Goal: Task Accomplishment & Management: Manage account settings

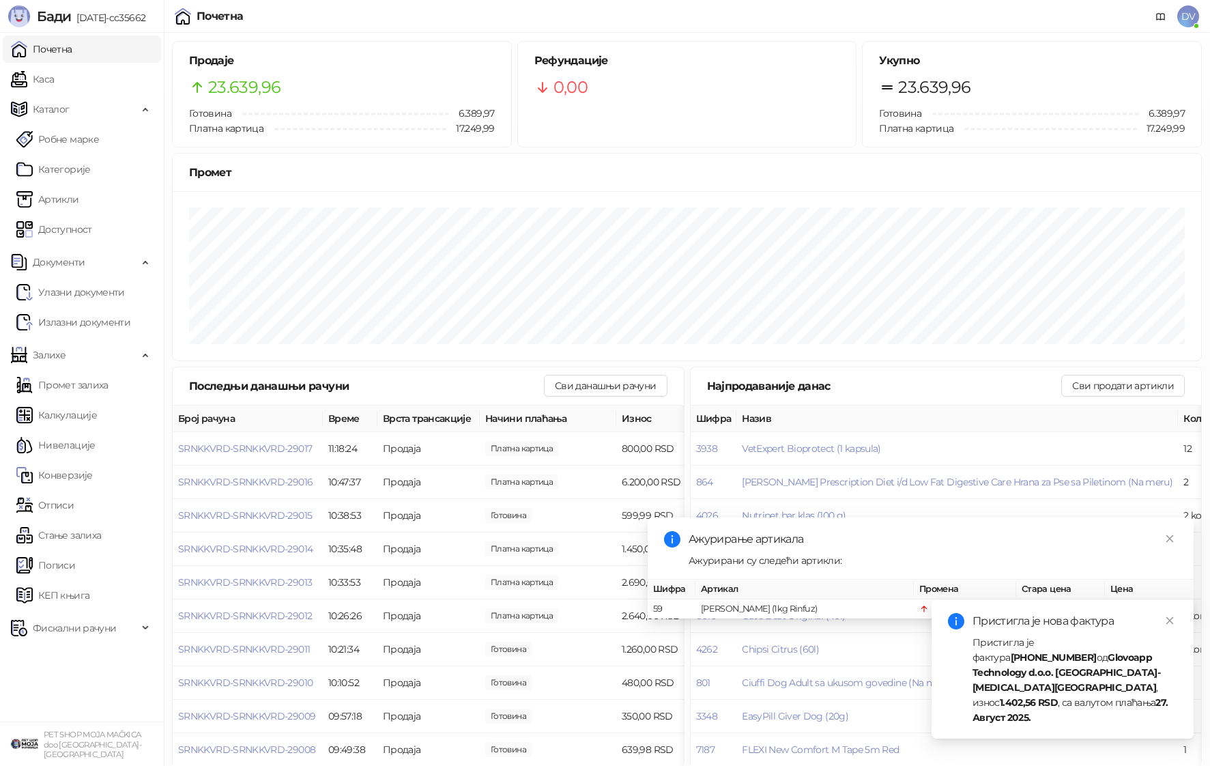
click at [995, 685] on strong "Glovoapp Technology d.o.o. [GEOGRAPHIC_DATA]-[MEDICAL_DATA][GEOGRAPHIC_DATA]" at bounding box center [1067, 672] width 188 height 42
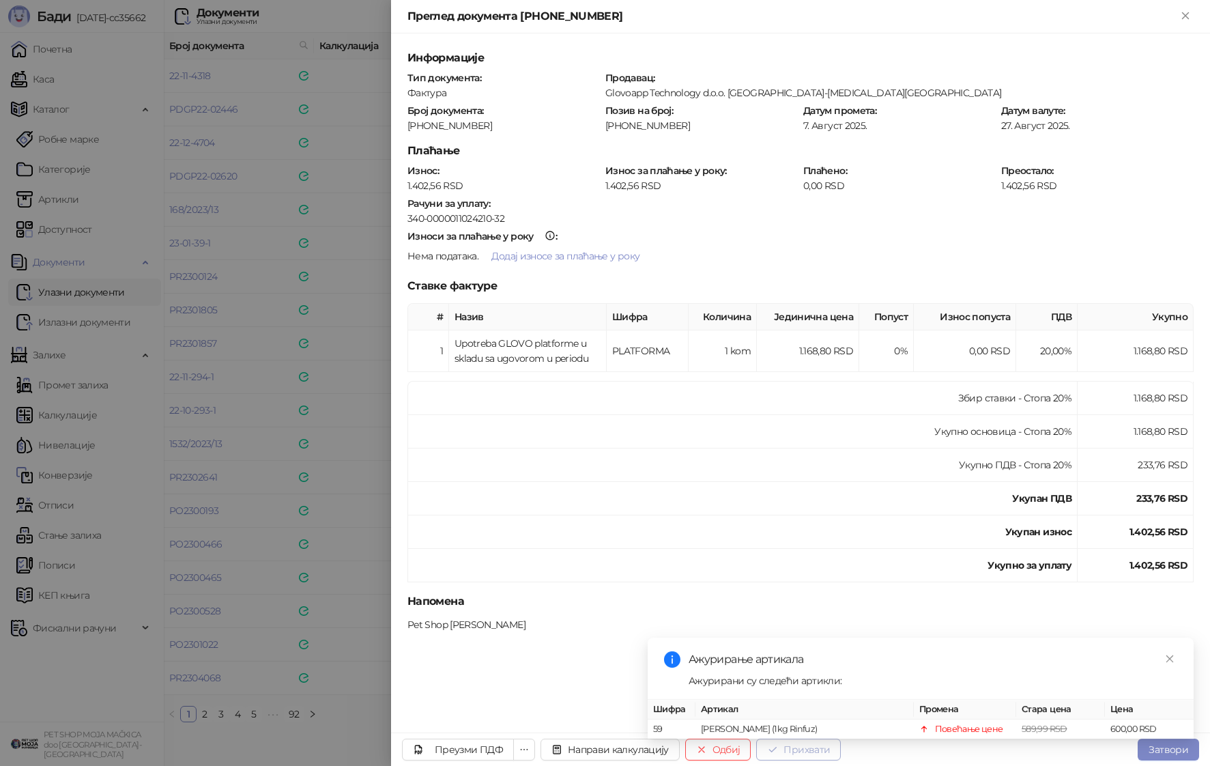
click at [805, 756] on button "Прихвати" at bounding box center [798, 749] width 85 height 22
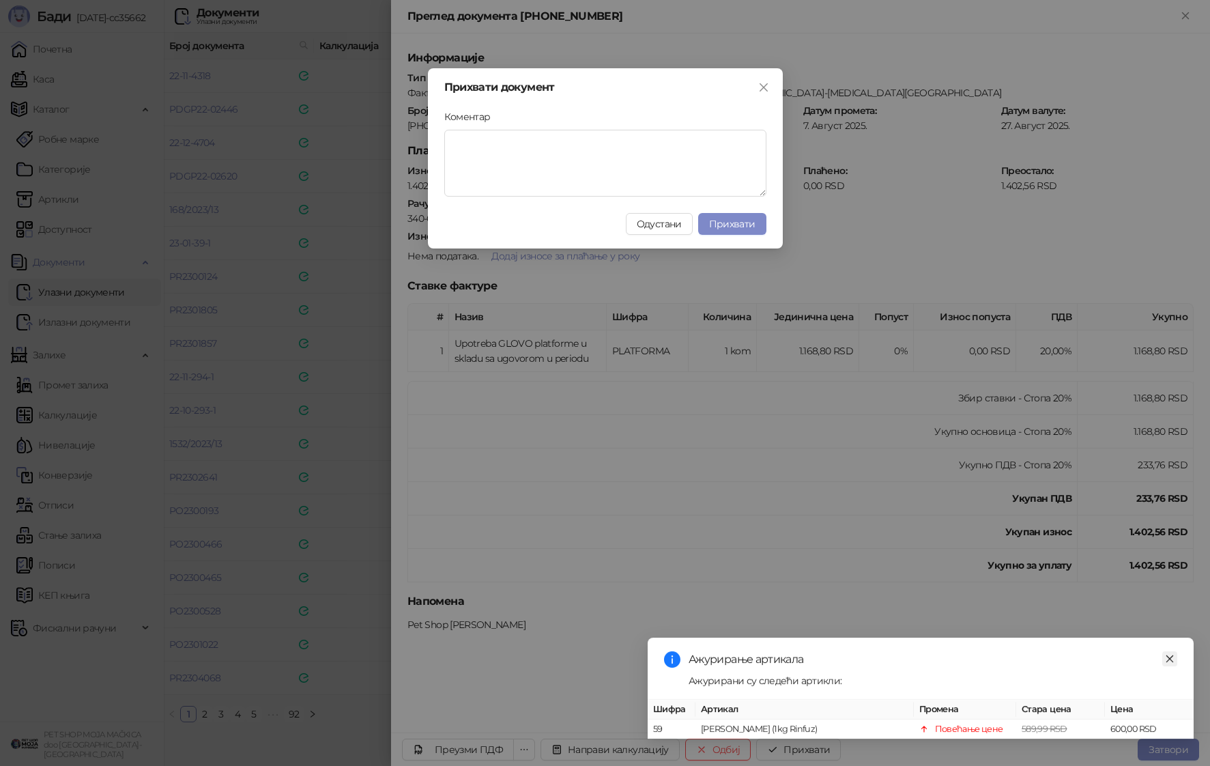
click at [1168, 655] on icon "close" at bounding box center [1170, 659] width 10 height 10
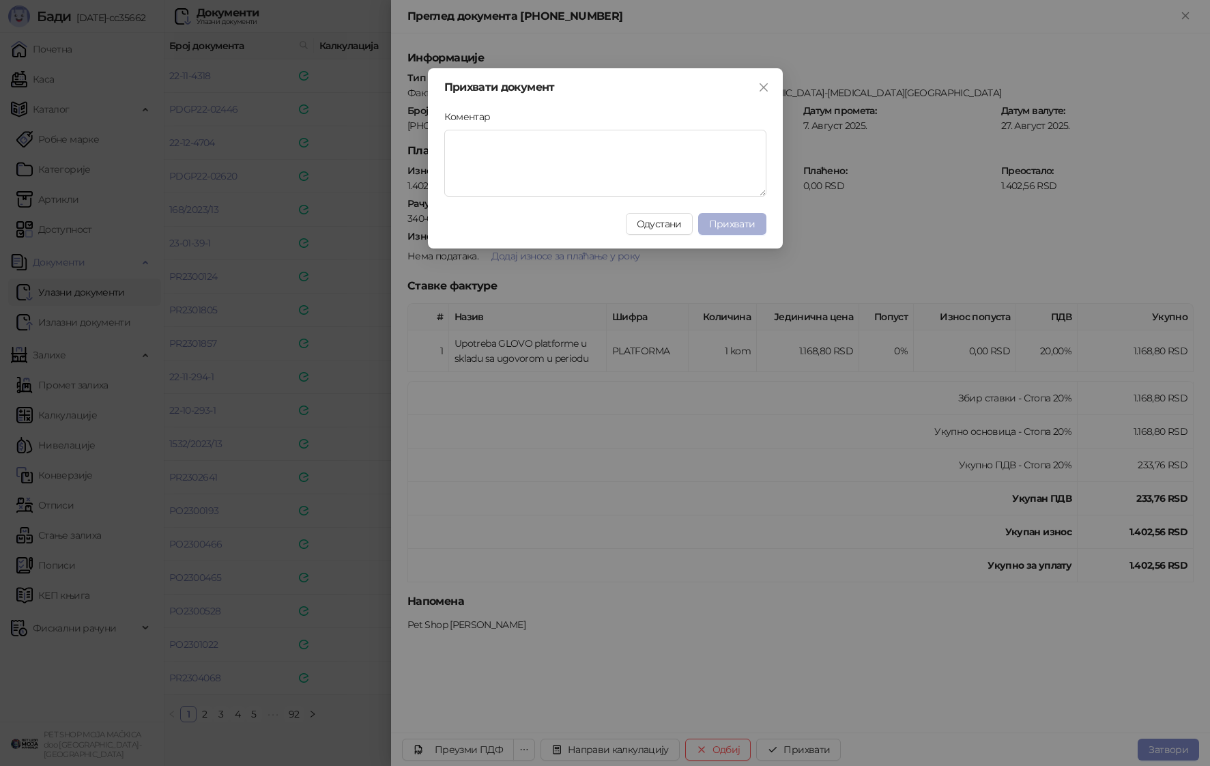
click at [732, 221] on span "Прихвати" at bounding box center [732, 224] width 46 height 12
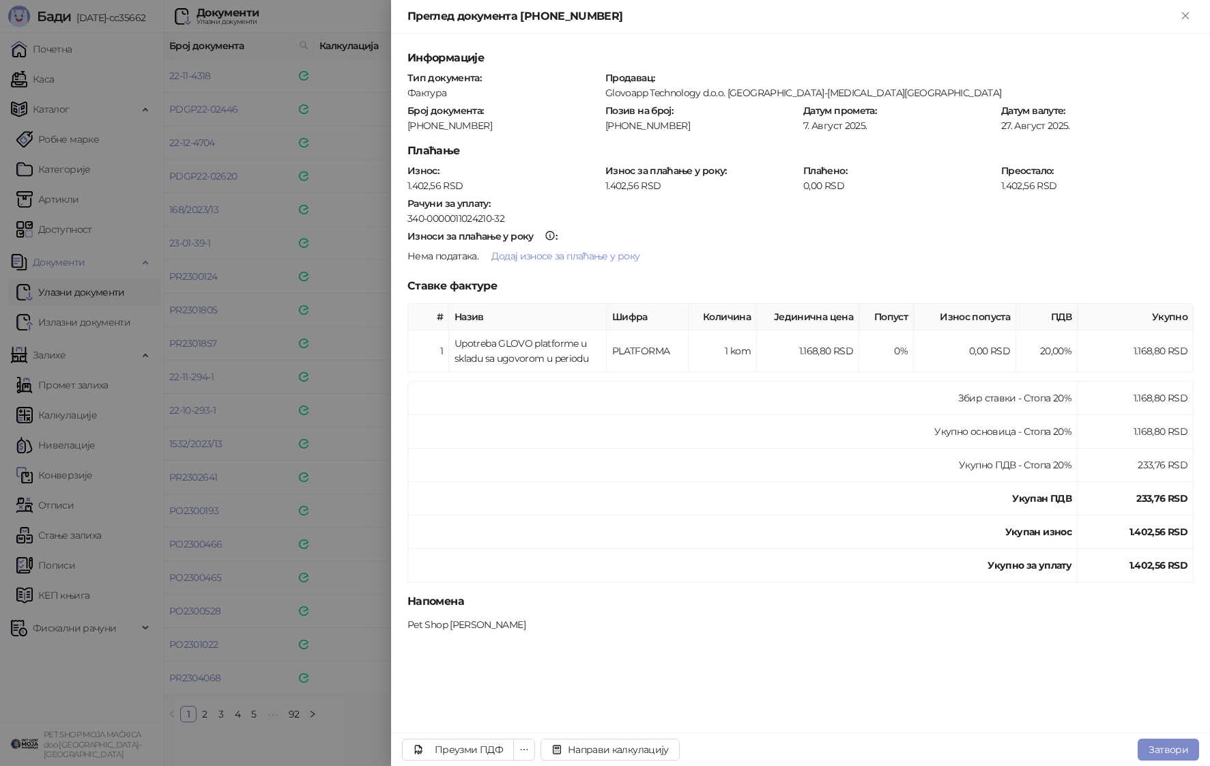
click at [223, 384] on div at bounding box center [605, 383] width 1210 height 766
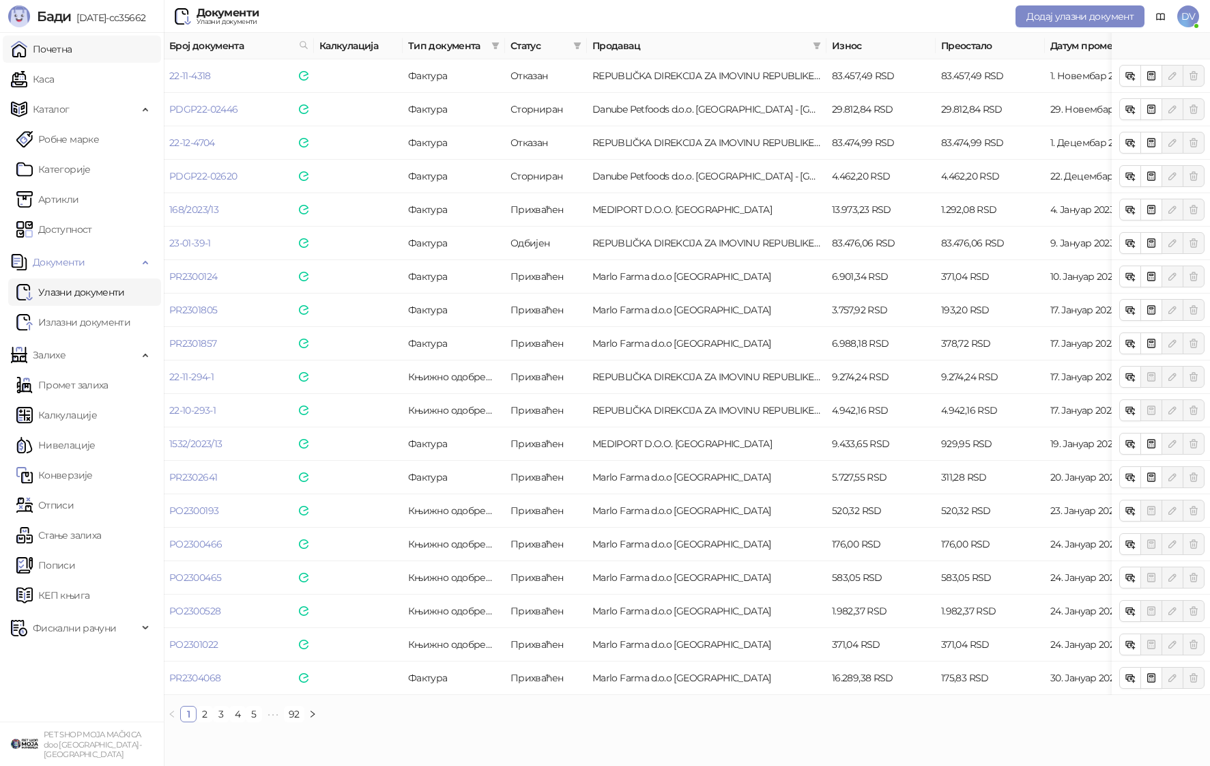
click at [72, 45] on link "Почетна" at bounding box center [41, 48] width 61 height 27
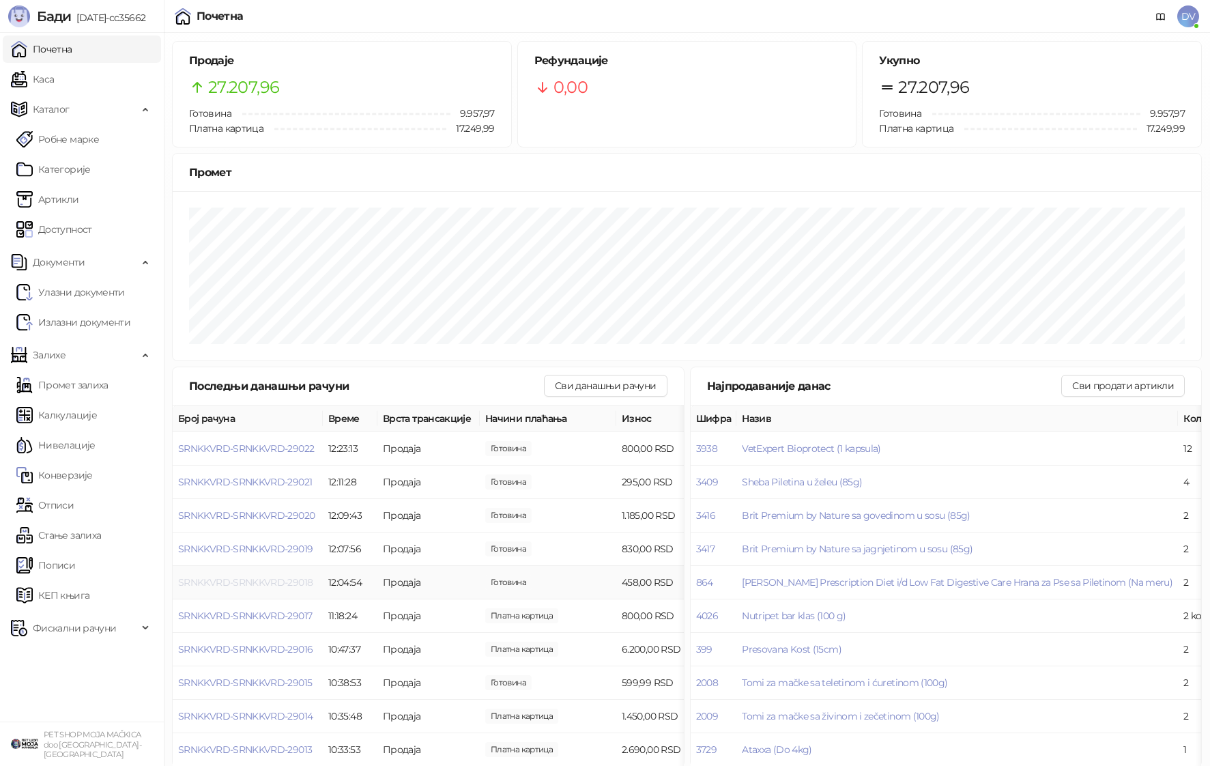
click at [281, 577] on span "SRNKKVRD-SRNKKVRD-29018" at bounding box center [245, 582] width 134 height 12
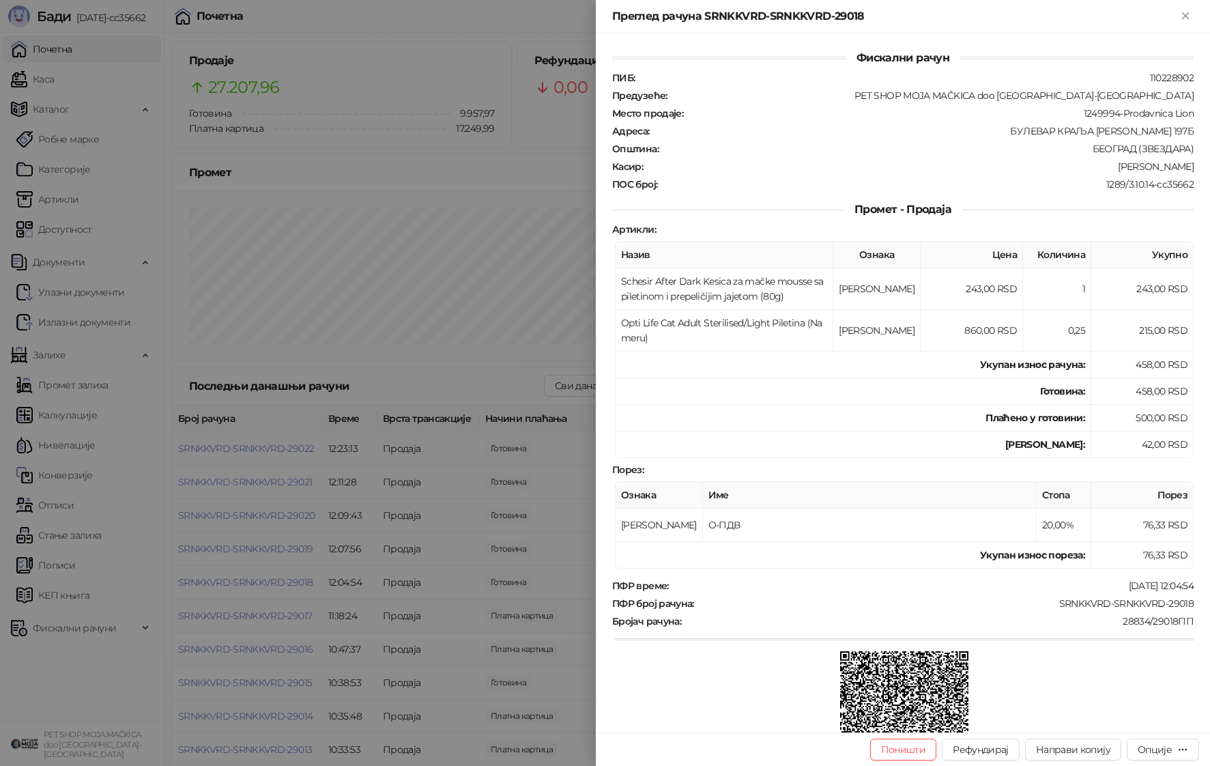
click at [281, 577] on div at bounding box center [605, 383] width 1210 height 766
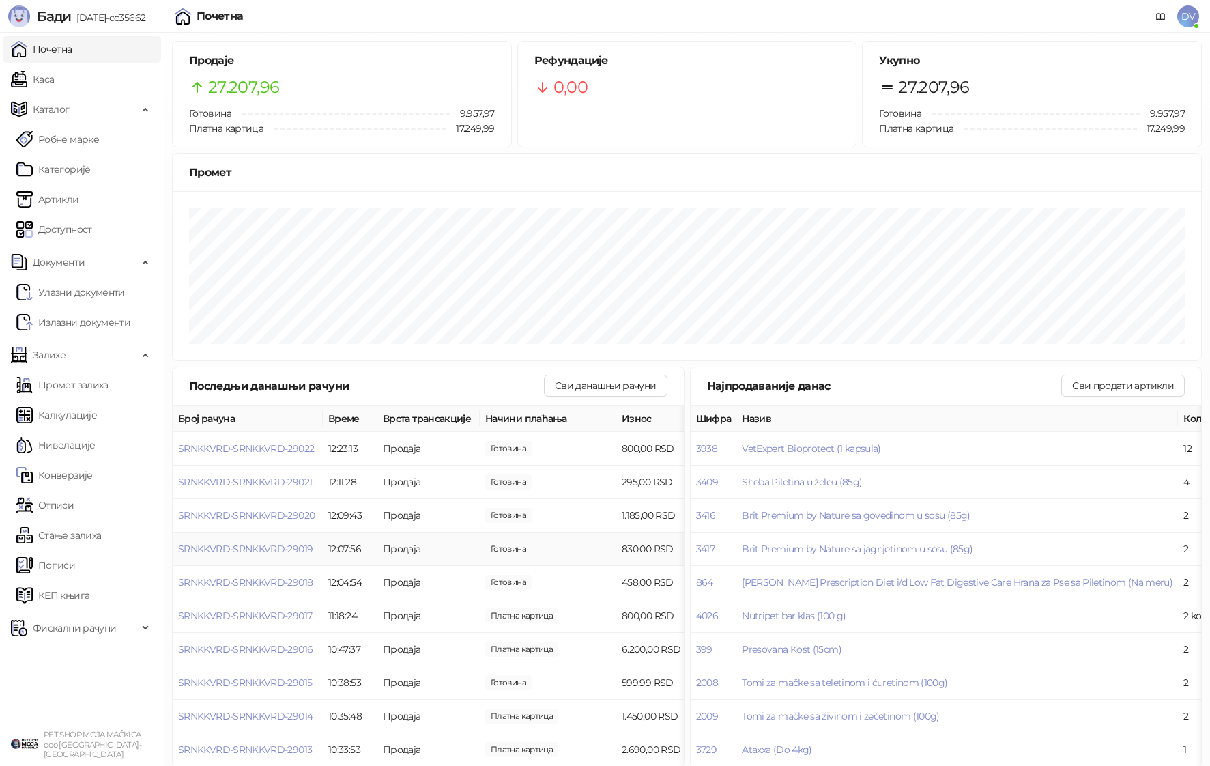
click at [292, 541] on td "SRNKKVRD-SRNKKVRD-29019" at bounding box center [248, 548] width 150 height 33
click at [292, 546] on span "SRNKKVRD-SRNKKVRD-29019" at bounding box center [245, 549] width 134 height 12
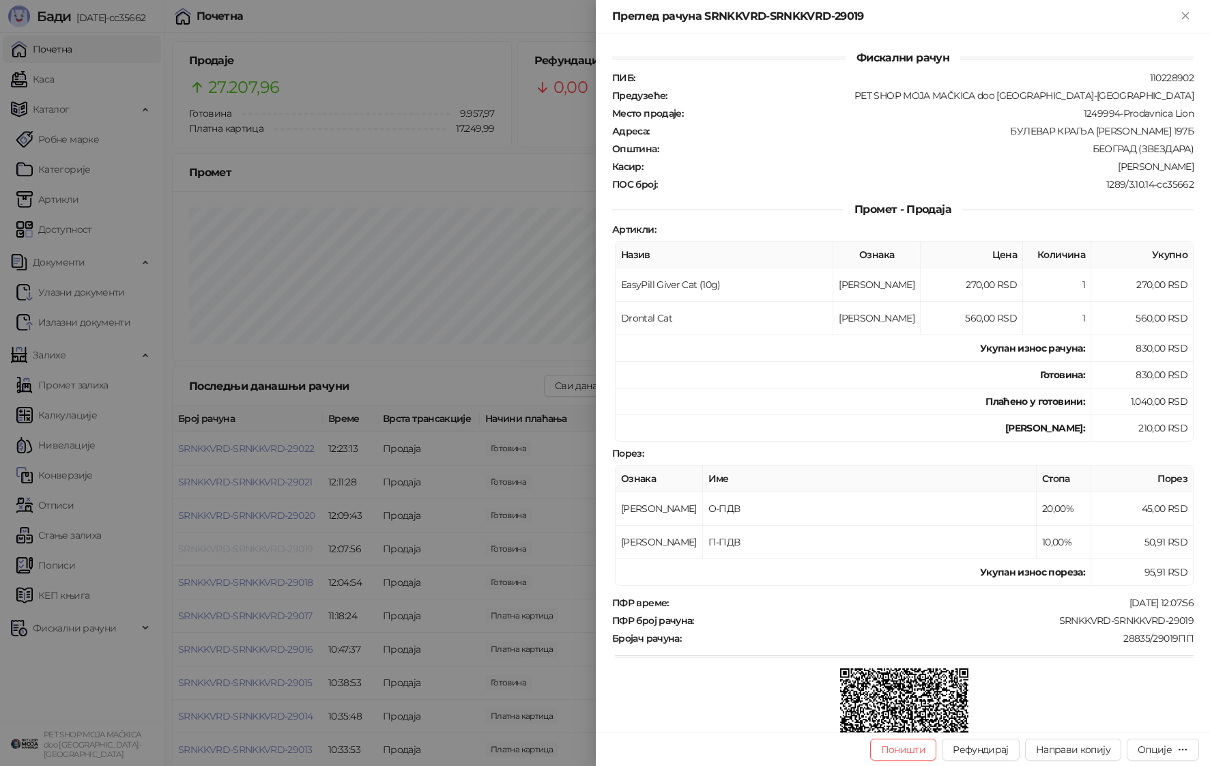
click at [292, 546] on div at bounding box center [605, 383] width 1210 height 766
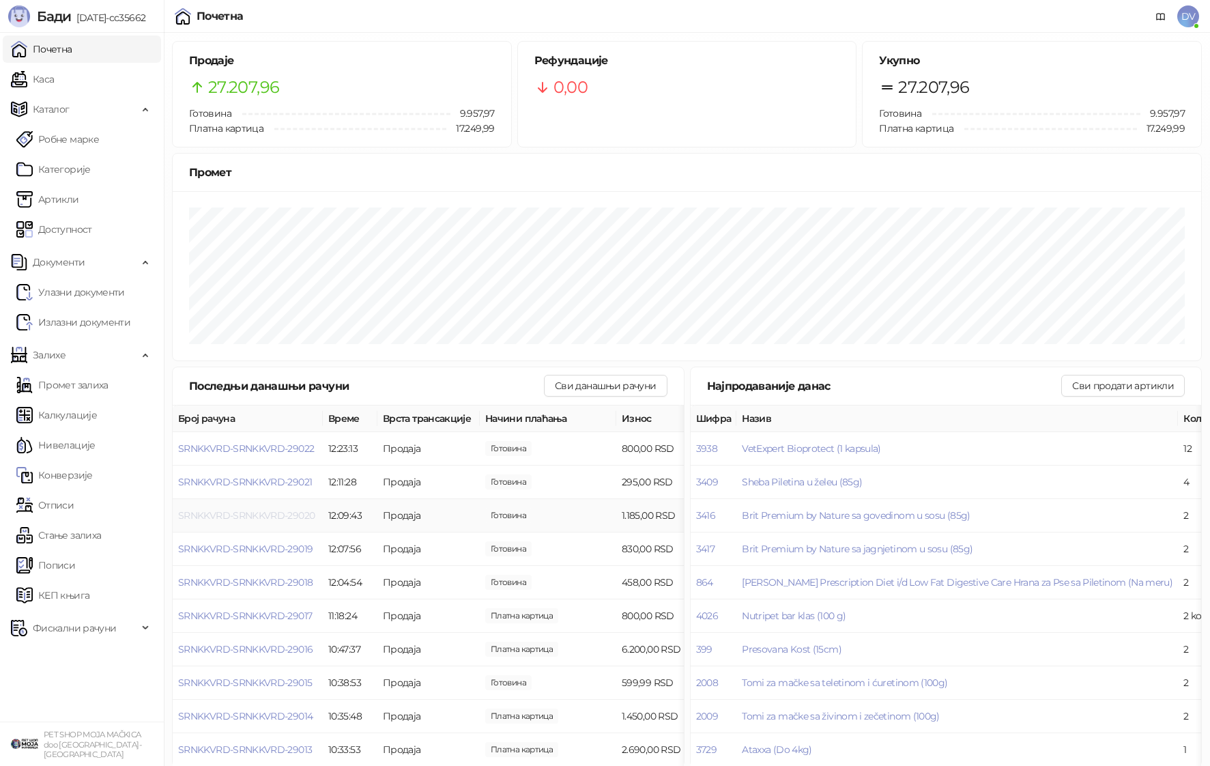
click at [290, 517] on span "SRNKKVRD-SRNKKVRD-29020" at bounding box center [246, 515] width 137 height 12
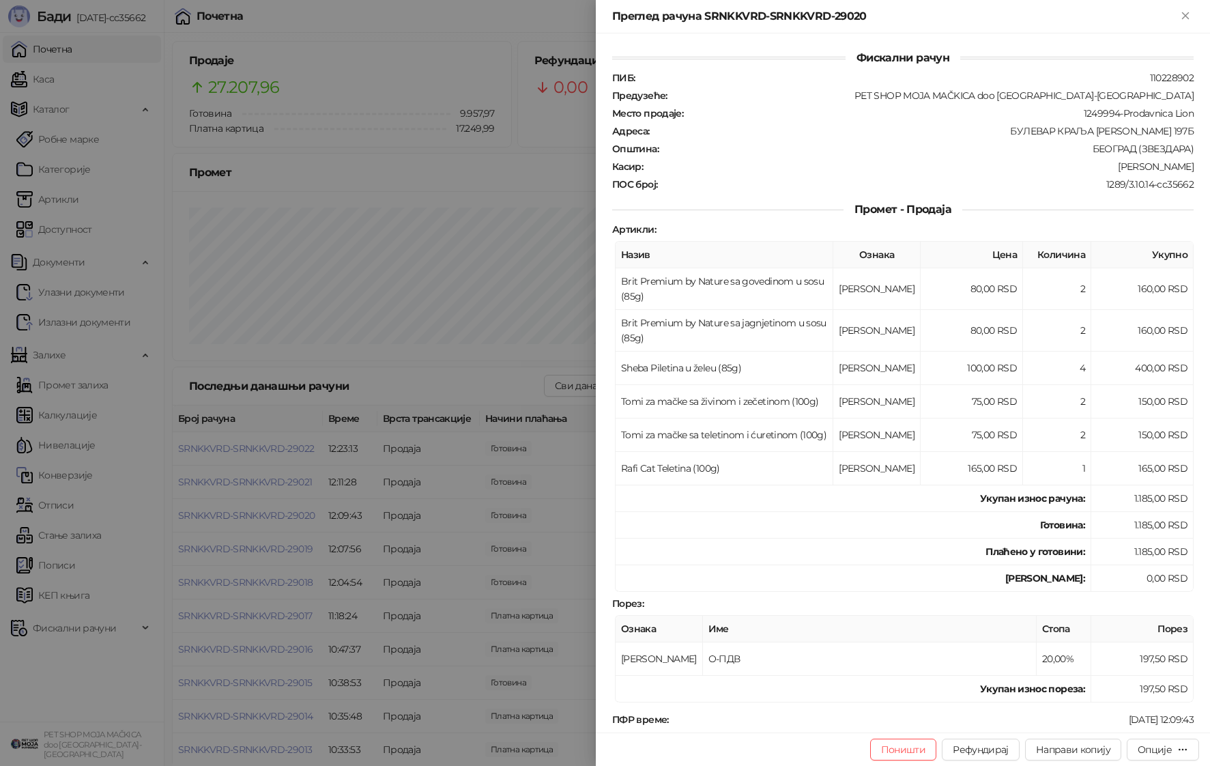
click at [290, 516] on div at bounding box center [605, 383] width 1210 height 766
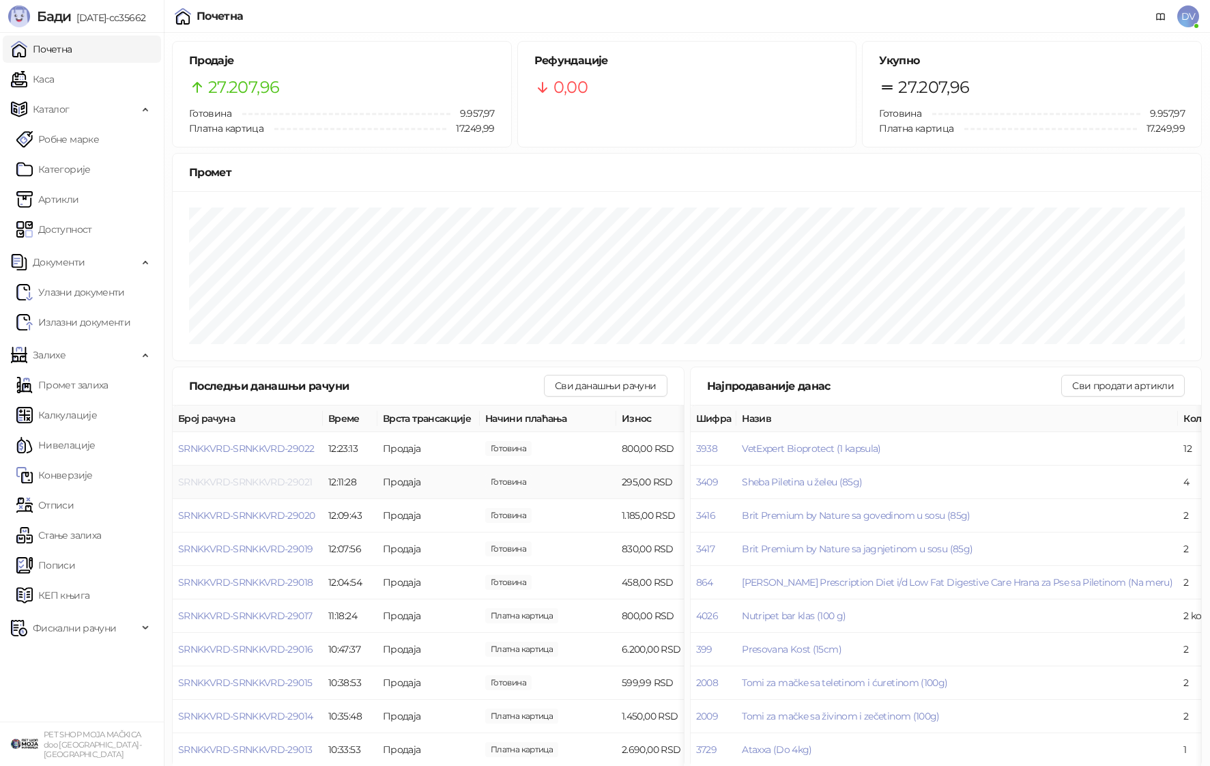
click at [293, 482] on span "SRNKKVRD-SRNKKVRD-29021" at bounding box center [245, 482] width 134 height 12
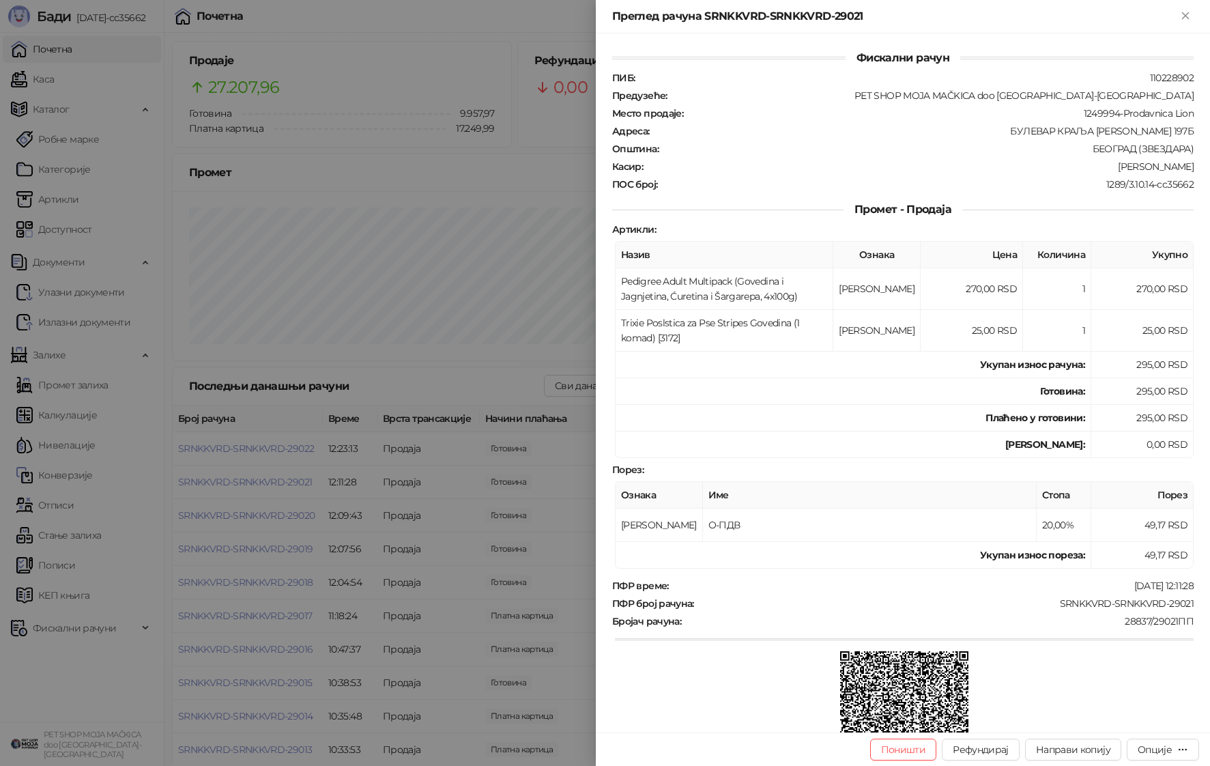
click at [293, 483] on div at bounding box center [605, 383] width 1210 height 766
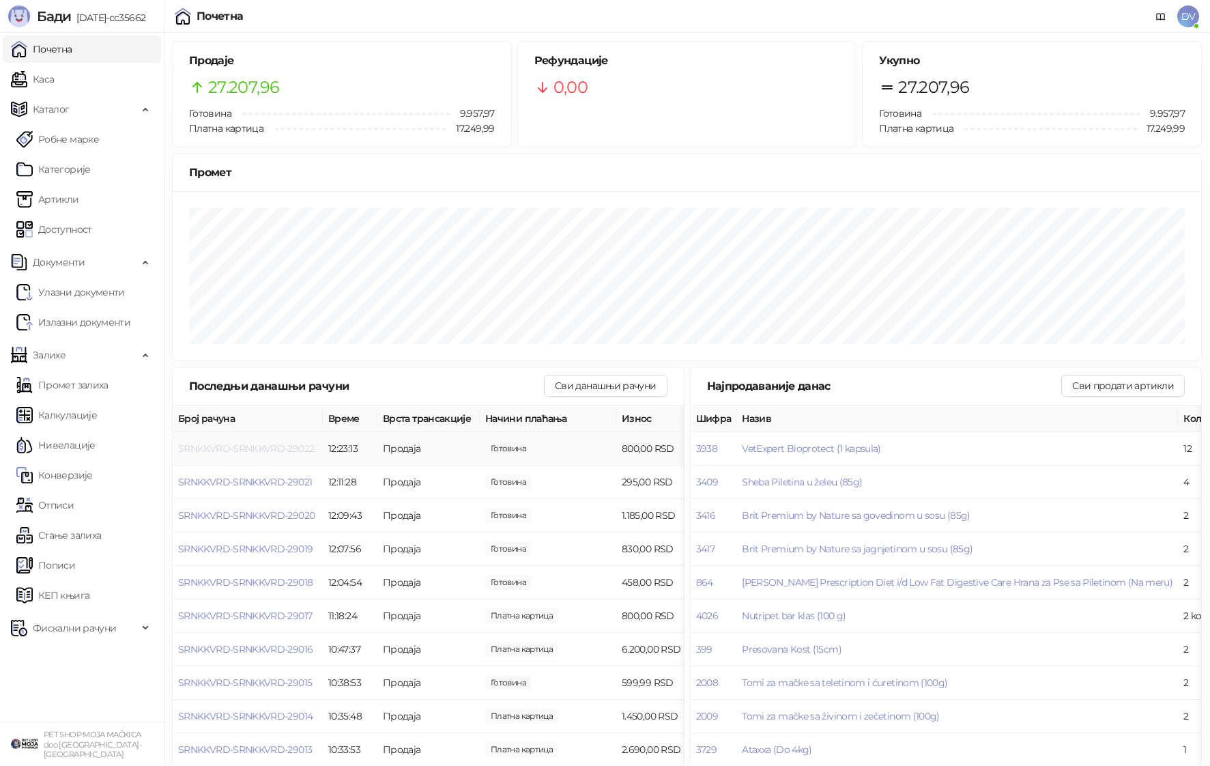
click at [309, 444] on span "SRNKKVRD-SRNKKVRD-29022" at bounding box center [246, 448] width 136 height 12
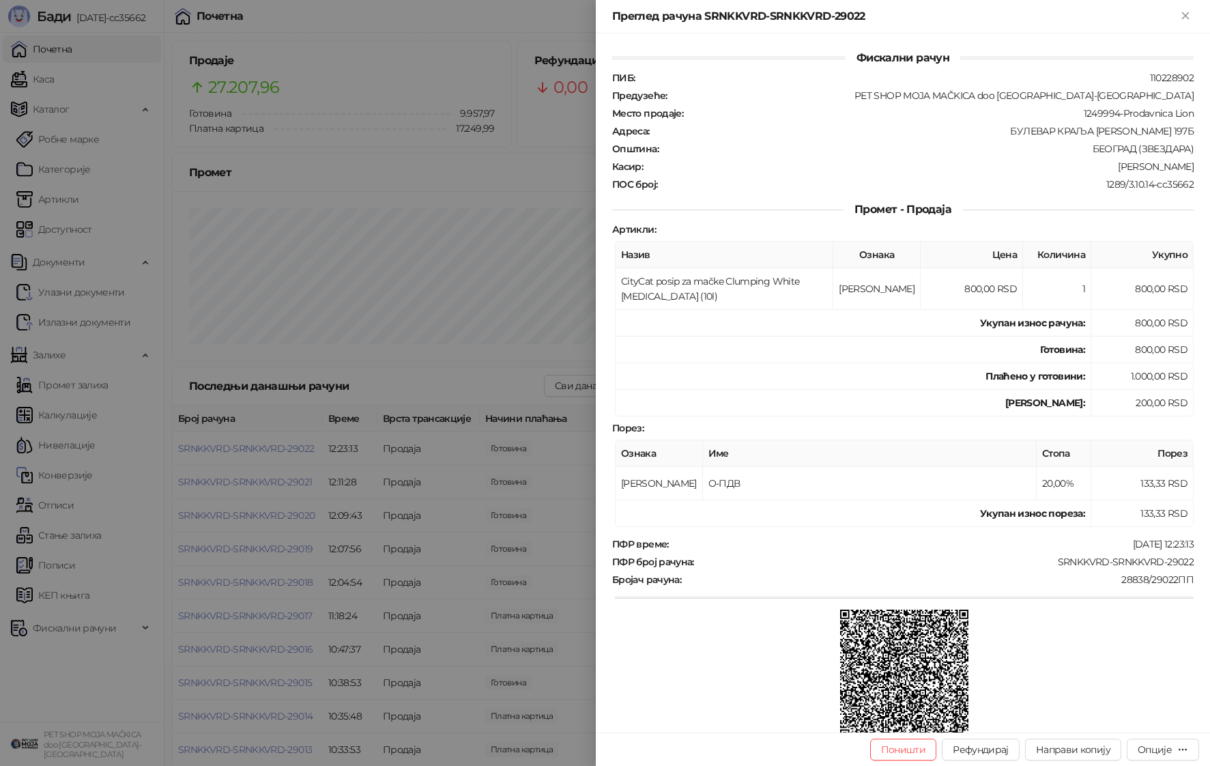
click at [304, 457] on div at bounding box center [605, 383] width 1210 height 766
